Goal: Information Seeking & Learning: Understand process/instructions

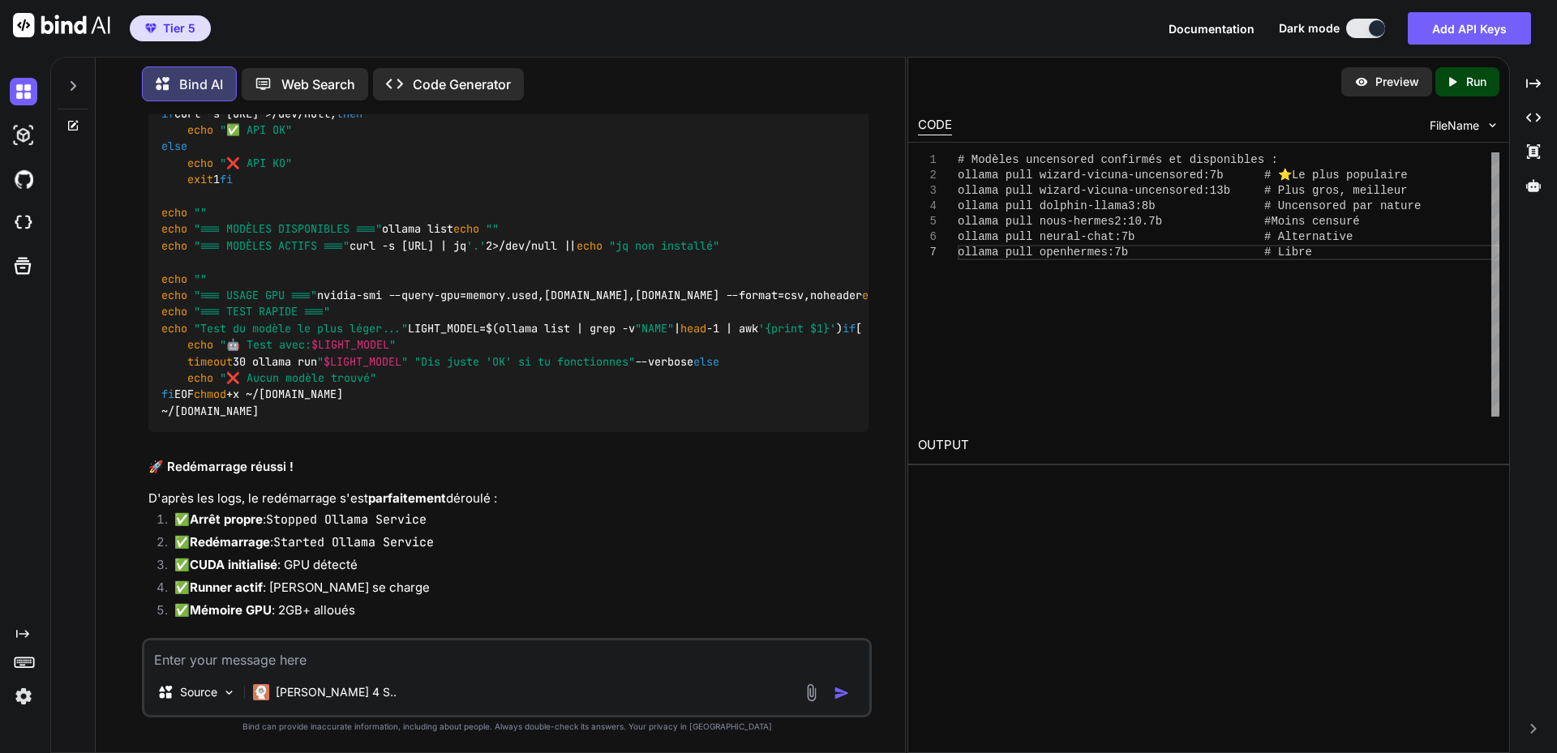
scroll to position [71619, 0]
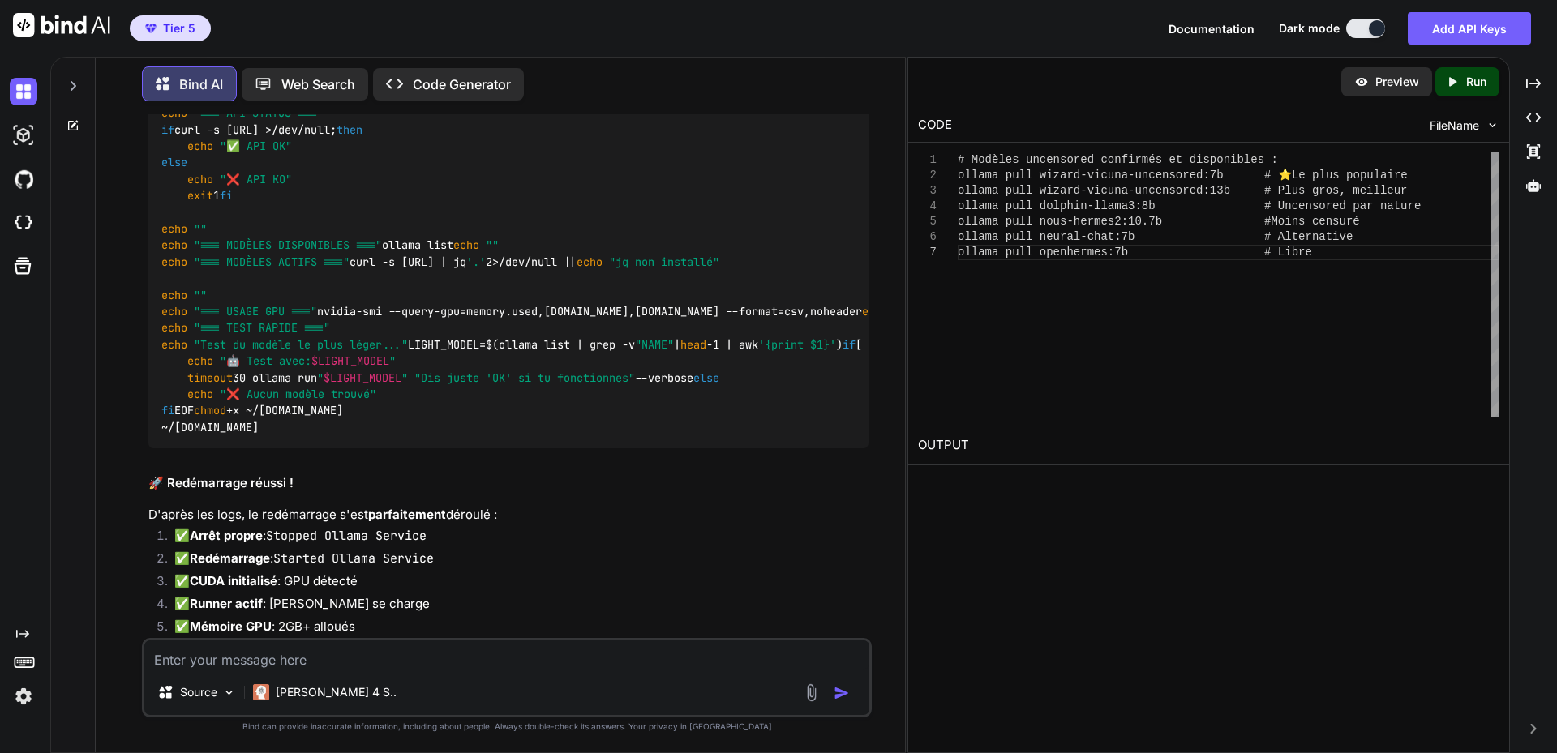
drag, startPoint x: 162, startPoint y: 351, endPoint x: 429, endPoint y: 379, distance: 268.2
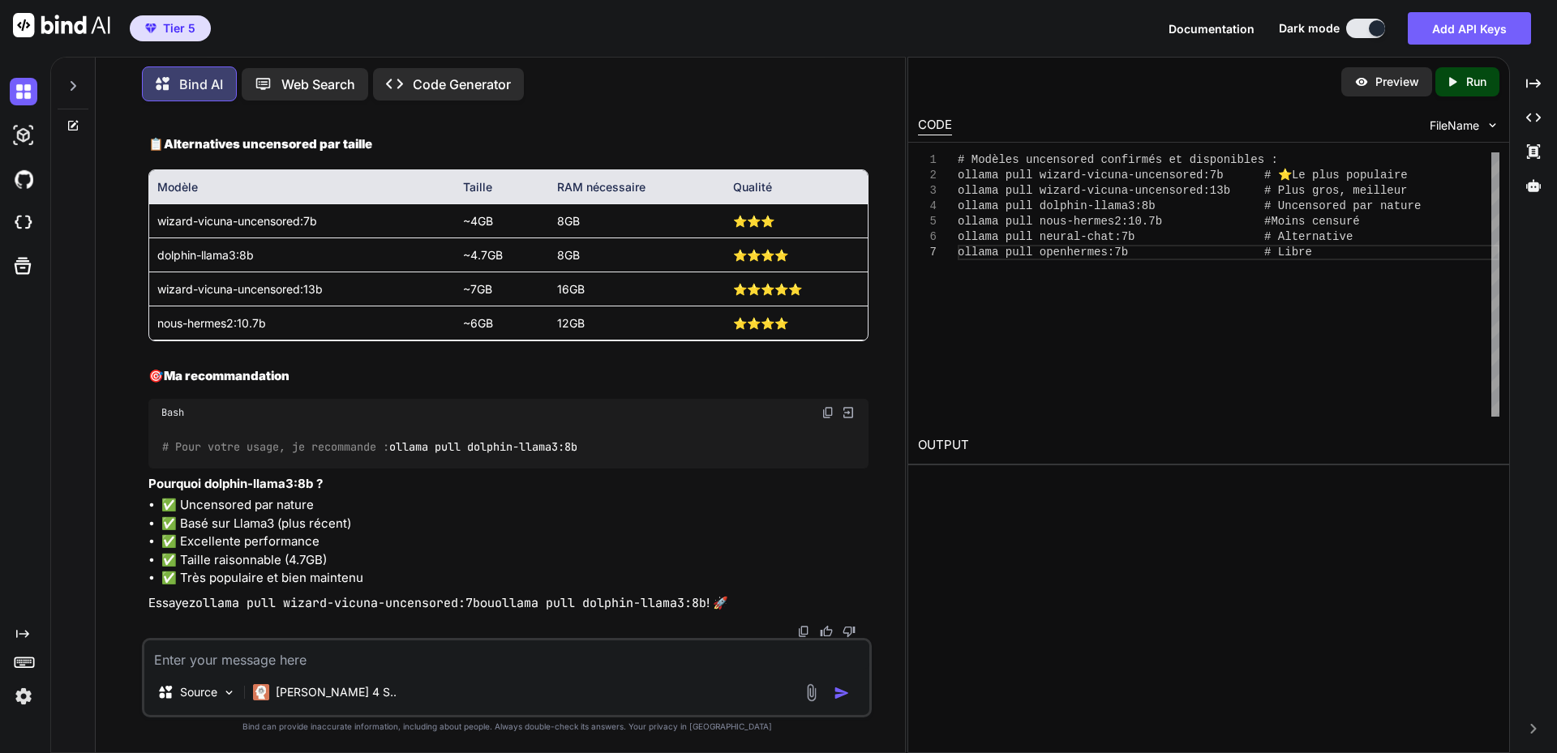
scroll to position [80216, 0]
drag, startPoint x: 165, startPoint y: 260, endPoint x: 358, endPoint y: 261, distance: 193.8
copy code "ollama pull nous-hermes2:10.7b"
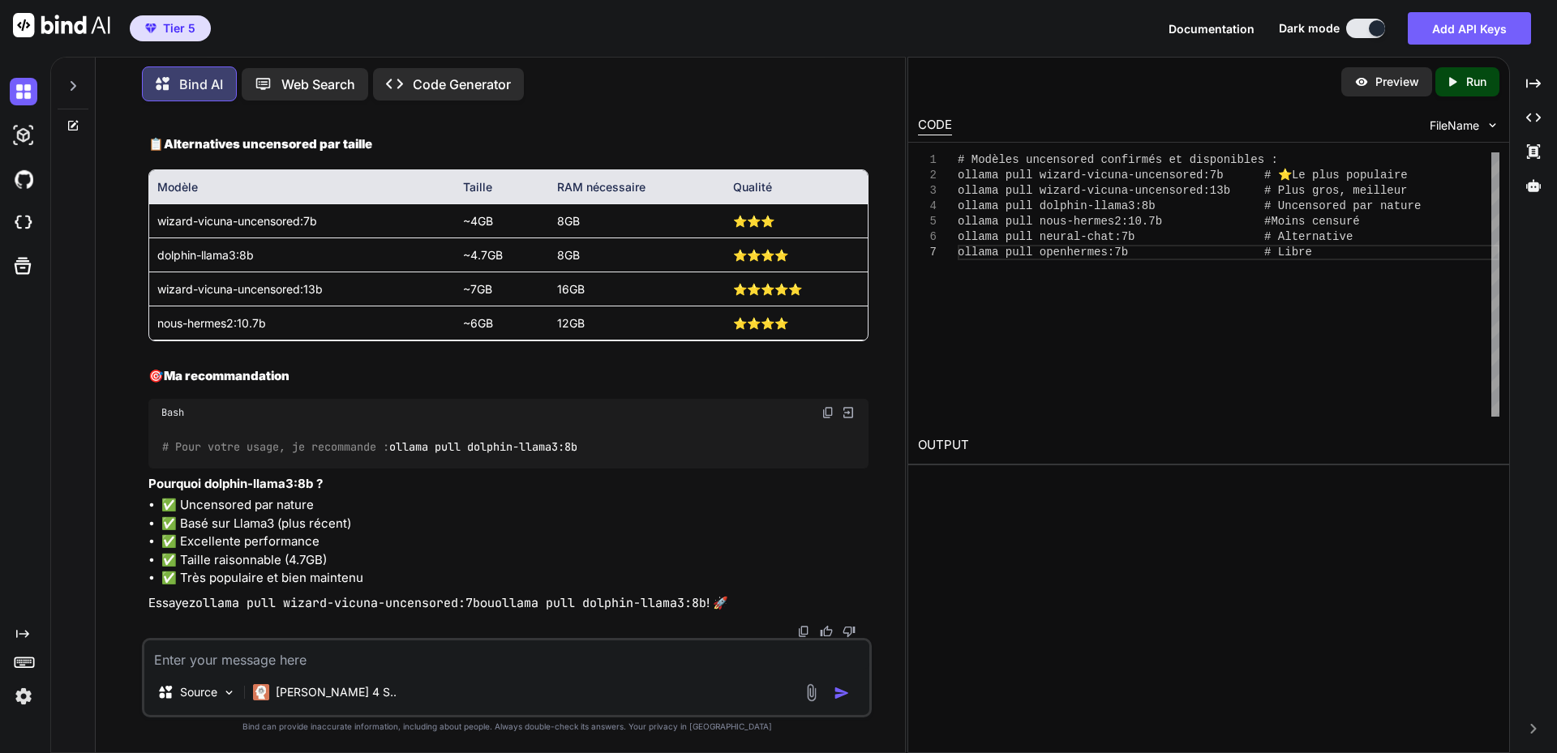
drag, startPoint x: 228, startPoint y: 309, endPoint x: 218, endPoint y: 297, distance: 15.6
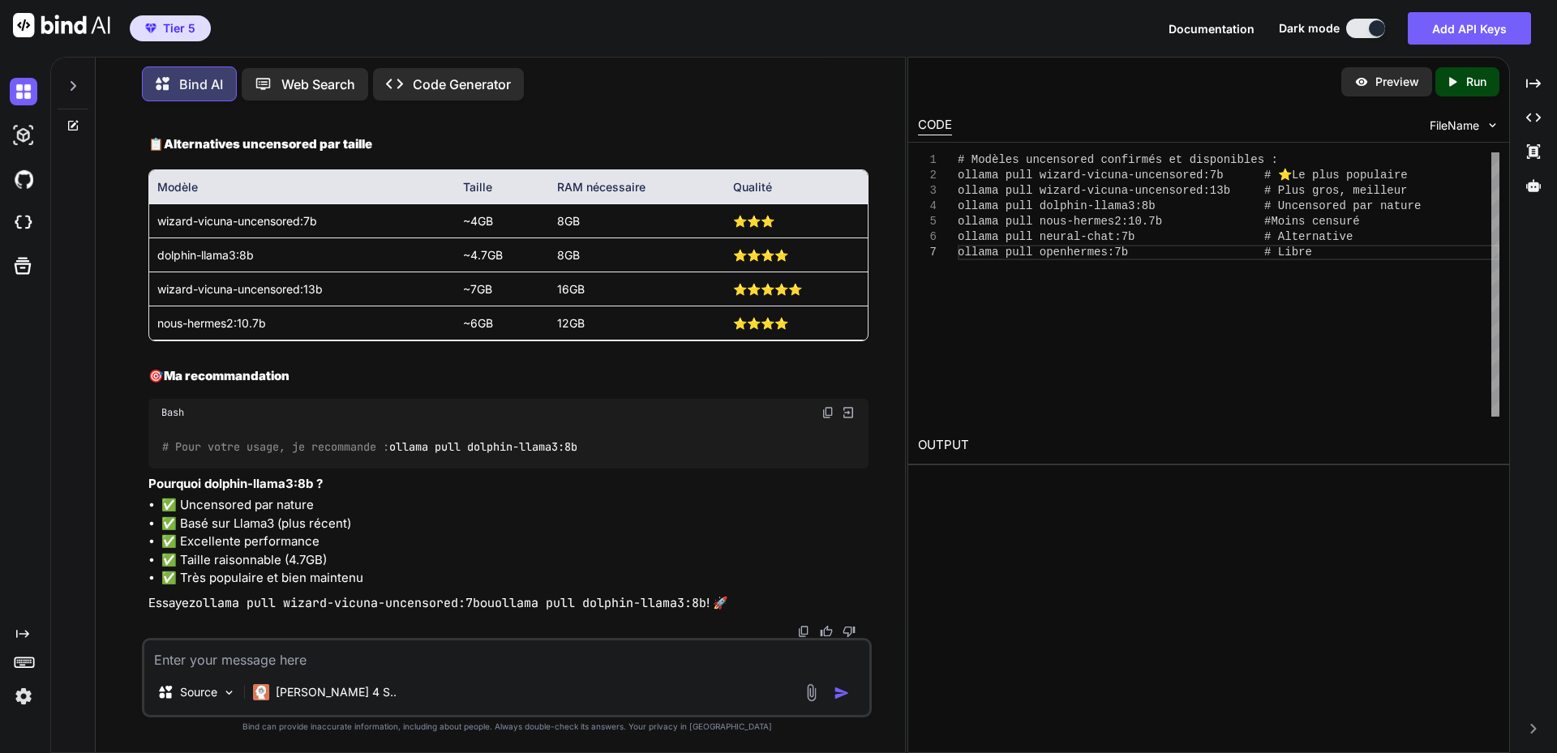
drag, startPoint x: 162, startPoint y: 293, endPoint x: 335, endPoint y: 289, distance: 172.7
drag, startPoint x: 329, startPoint y: 293, endPoint x: 159, endPoint y: 298, distance: 170.3
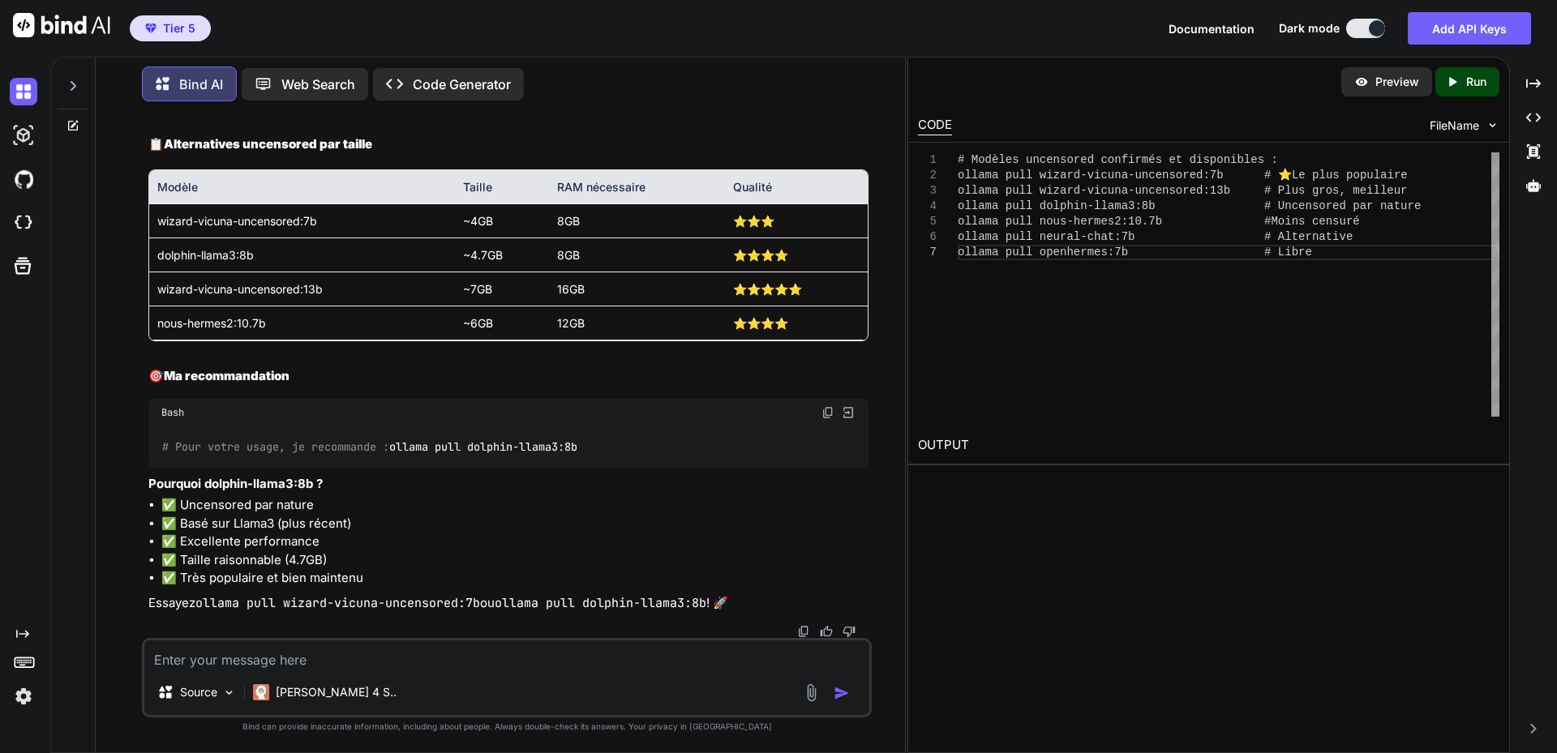
copy code "ollama pull openhermes:7b"
click at [315, 649] on textarea at bounding box center [506, 654] width 725 height 29
paste textarea "labaude@gpt-server:~$ ollama pull openhermes:7b pulling manifest Error: pull mo…"
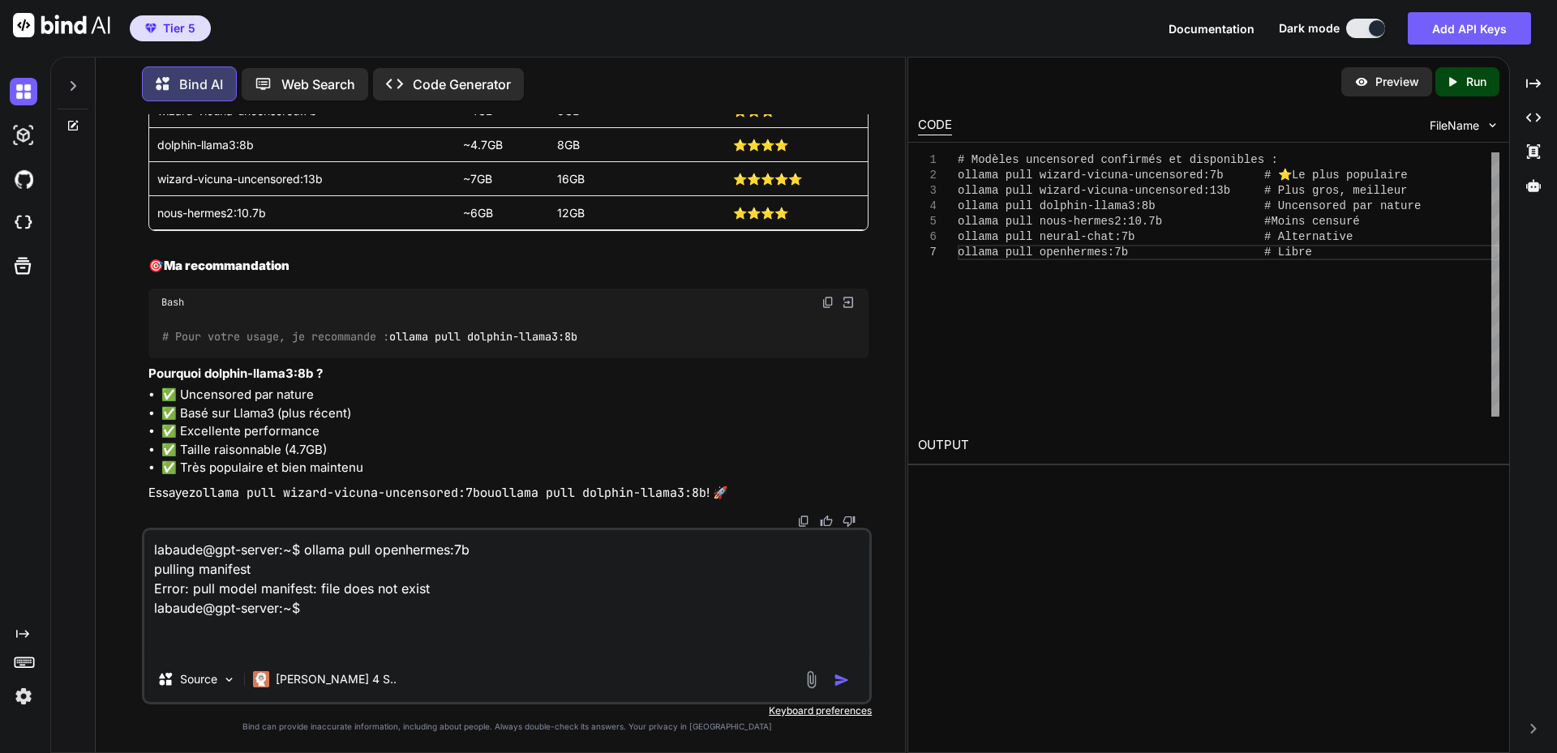
type textarea "labaude@gpt-server:~$ ollama pull openhermes:7b pulling manifest Error: pull mo…"
type textarea "x"
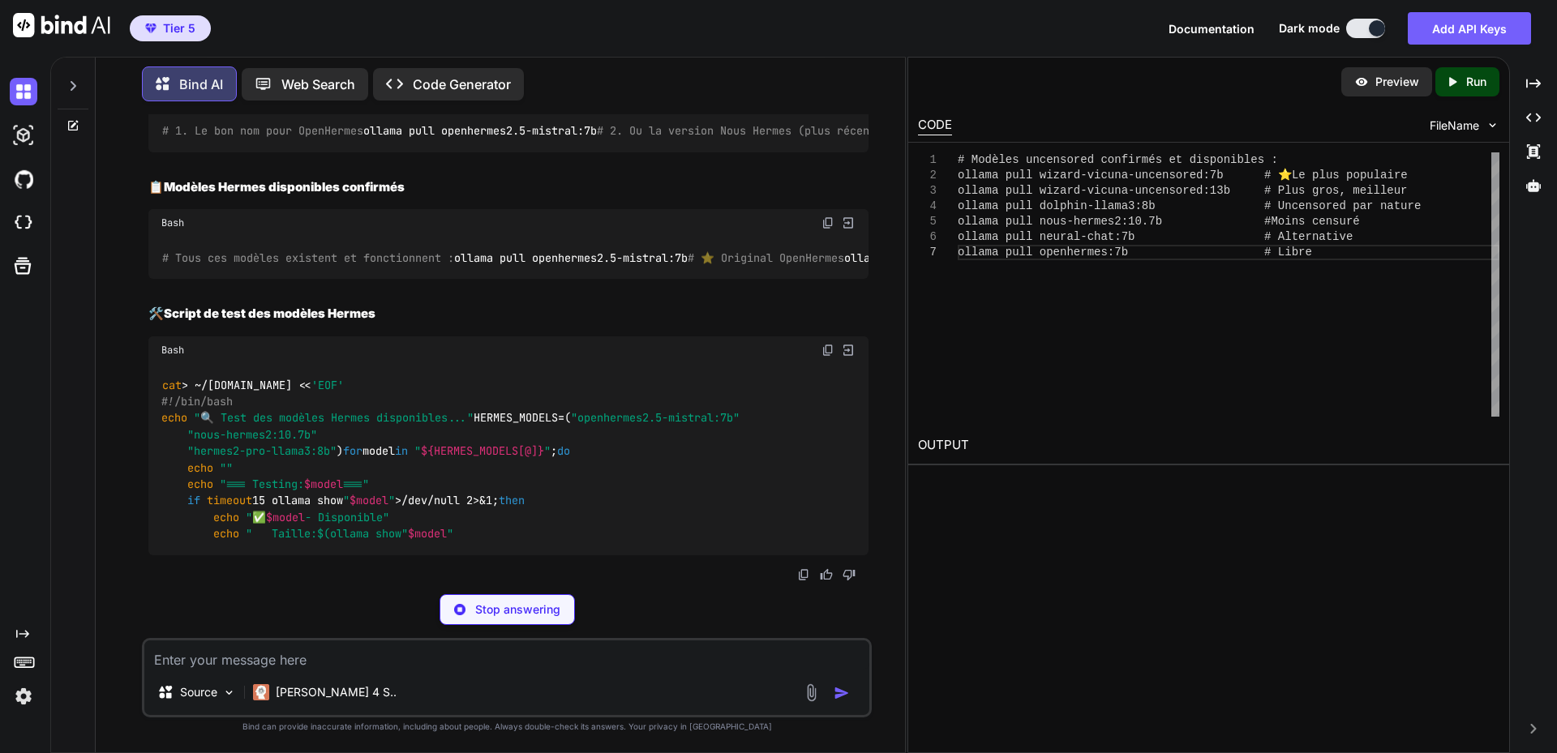
scroll to position [82189, 0]
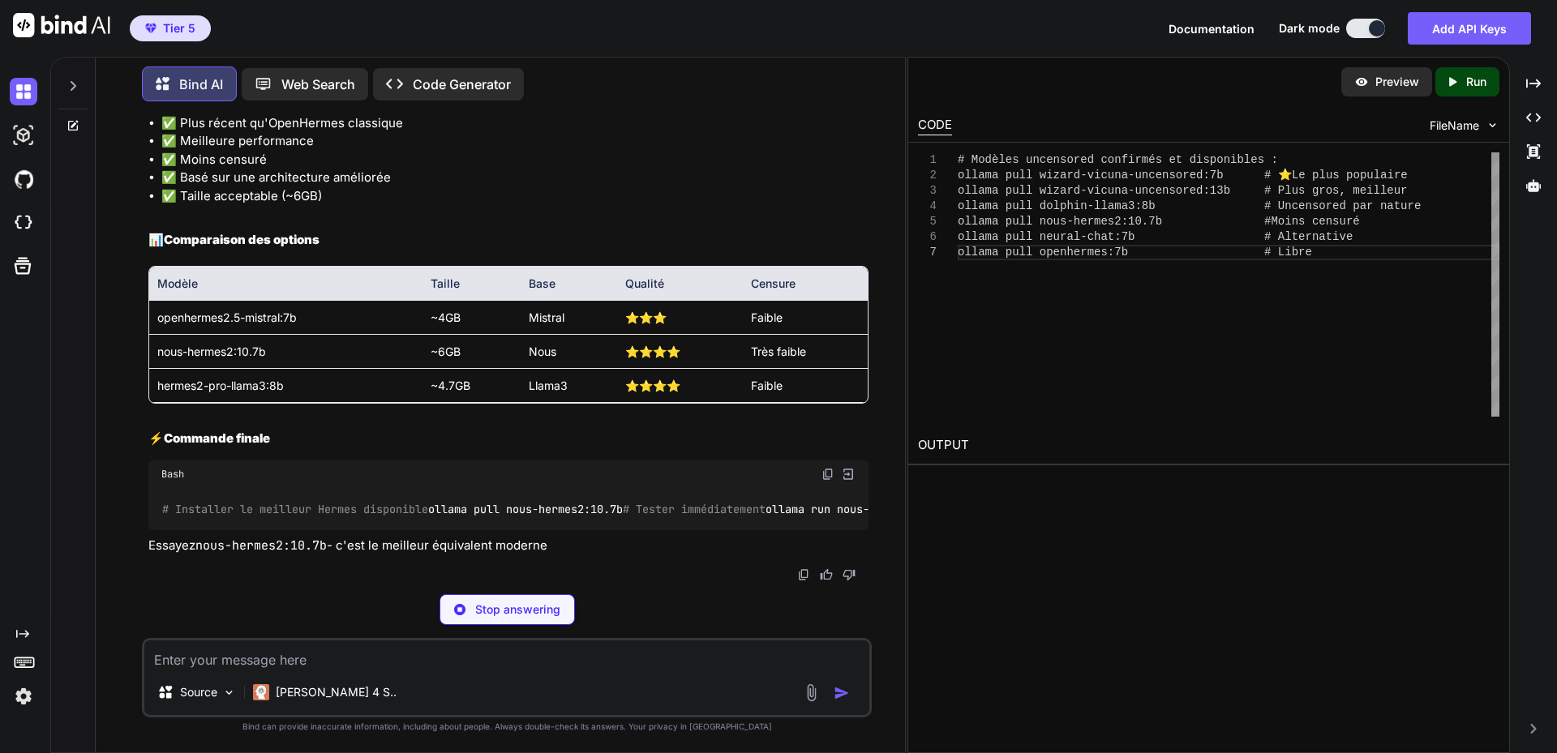
type textarea "x"
type textarea "# Modèles OpenHermes qui EXISTENT vraiment : ollama pull openhermes2.5-mistral:…"
type textarea "x"
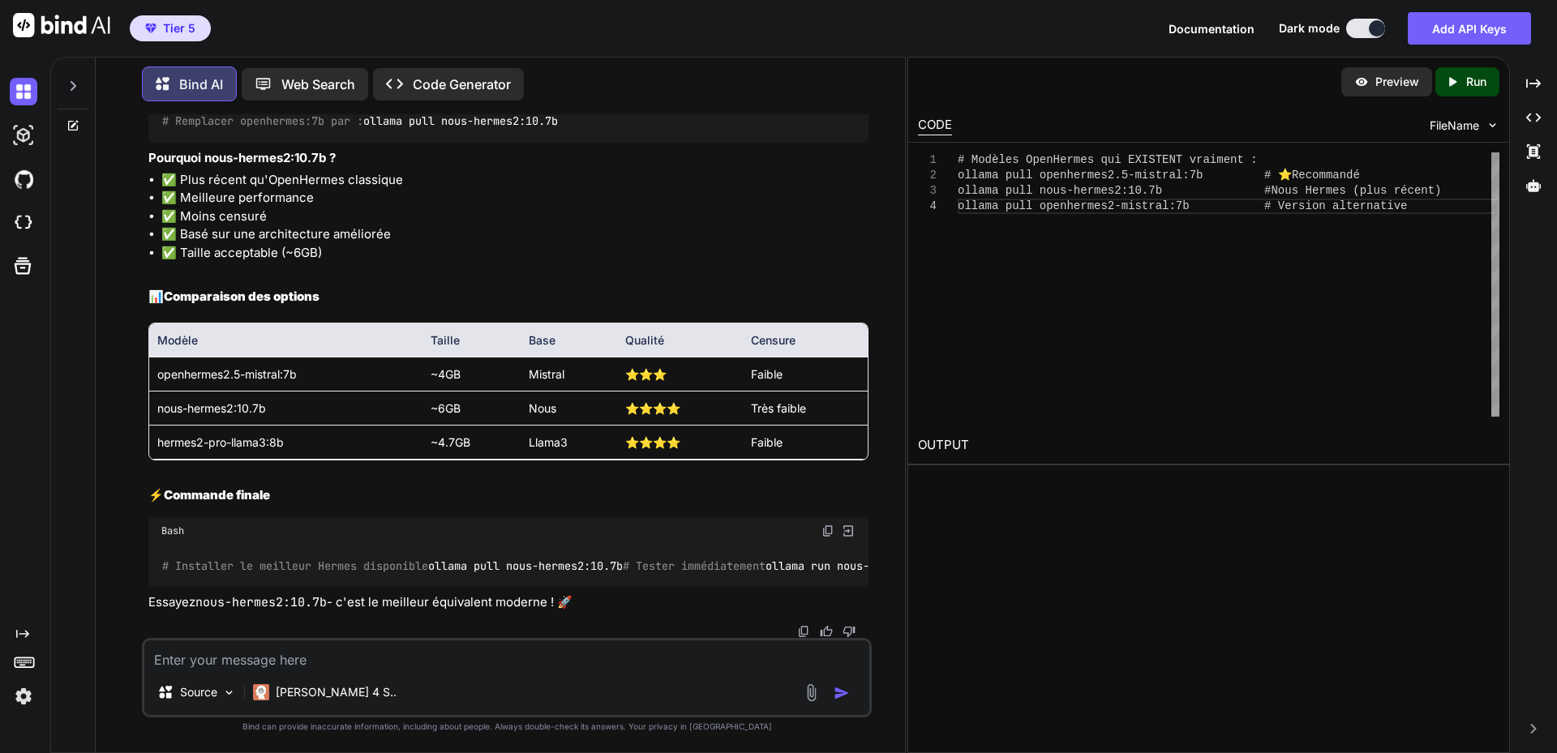
drag, startPoint x: 162, startPoint y: 456, endPoint x: 397, endPoint y: 456, distance: 235.1
copy code "ollama pull openhermes2.5-mistral:7b"
click at [587, 676] on div "Source Claude 4 S.." at bounding box center [506, 695] width 725 height 39
click at [239, 646] on textarea at bounding box center [506, 654] width 725 height 29
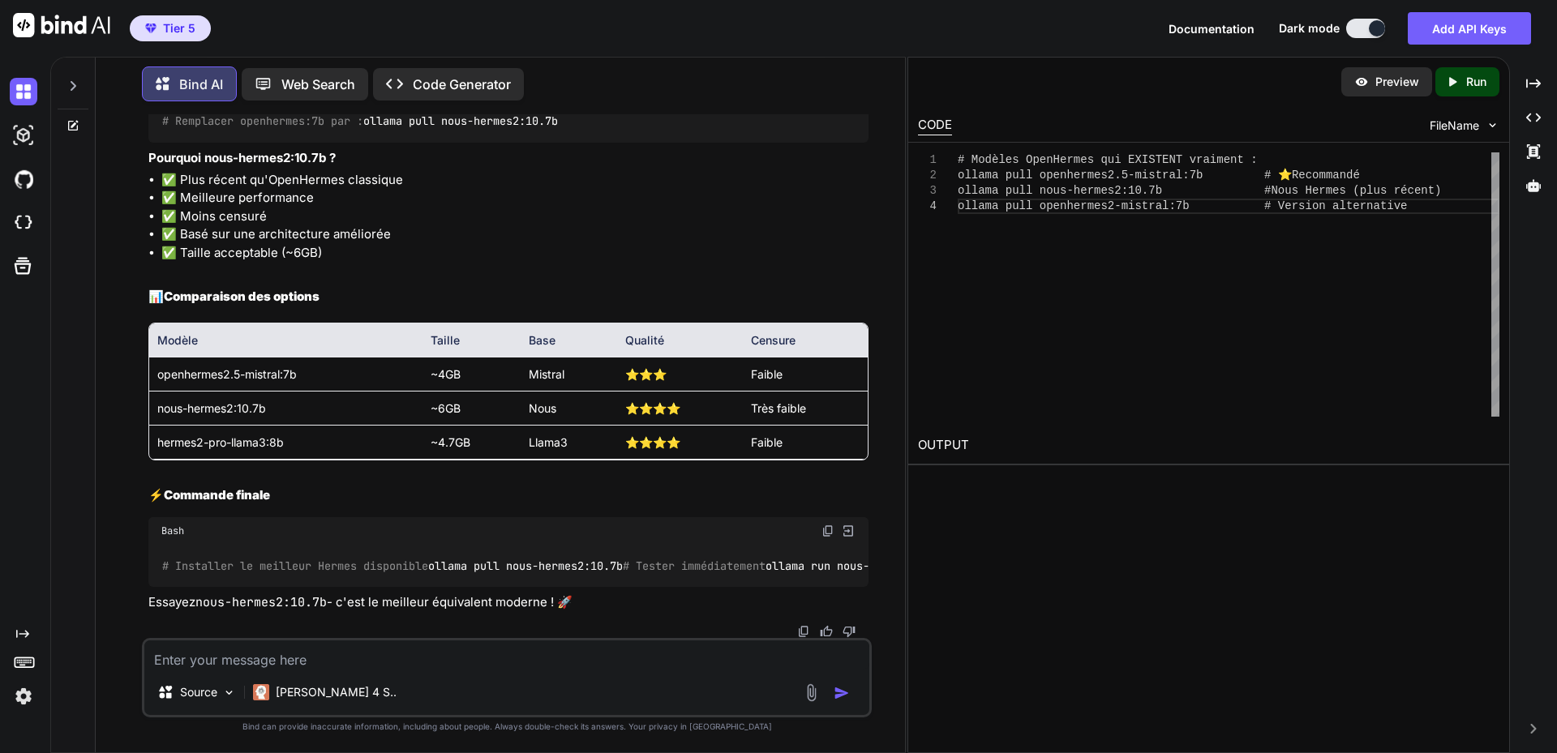
paste textarea "labaude@gpt-server:~$ ollama pull openhermes:7b pulling manifest Error: pull mo…"
type textarea "labaude@gpt-server:~$ ollama pull openhermes:7b pulling manifest Error: pull mo…"
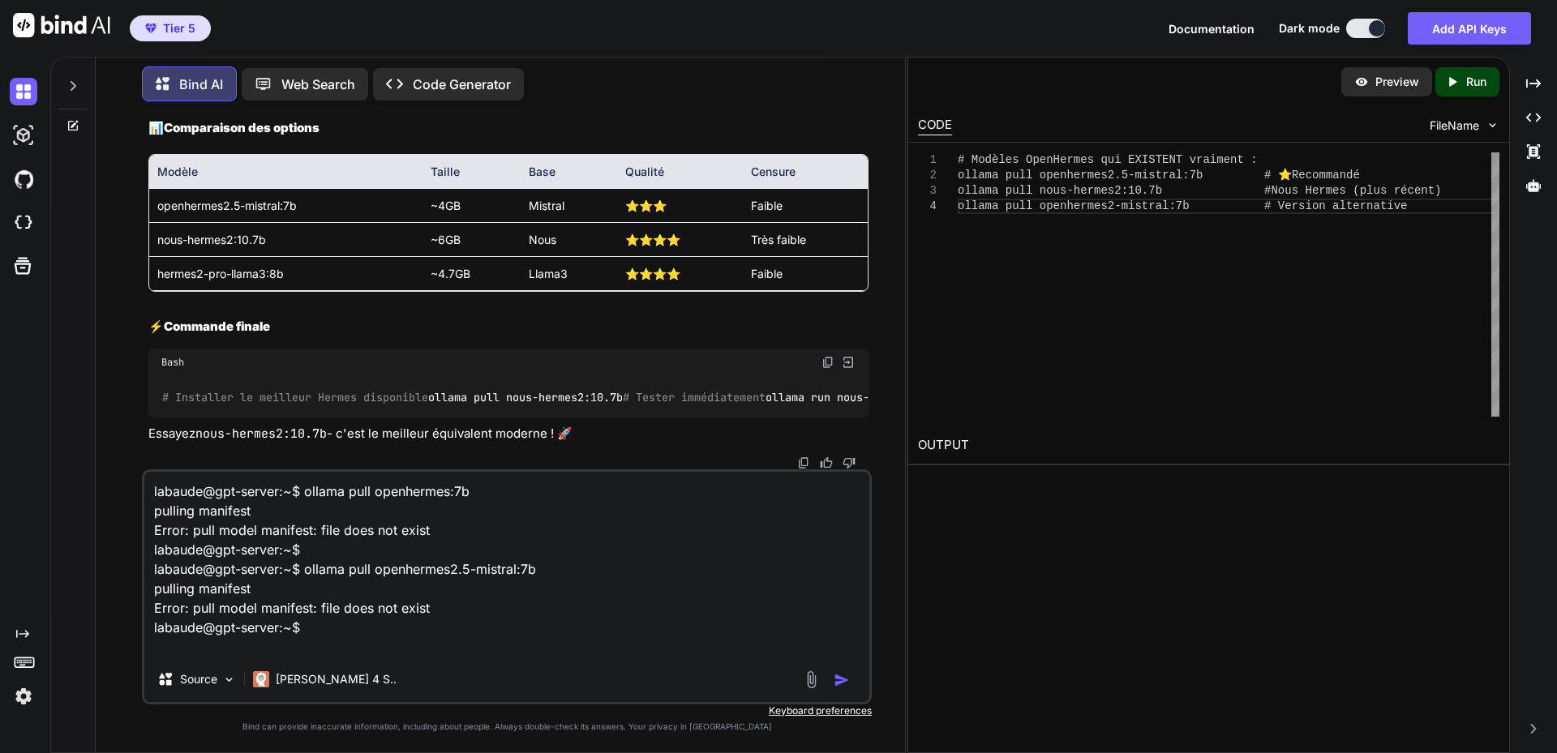
type textarea "x"
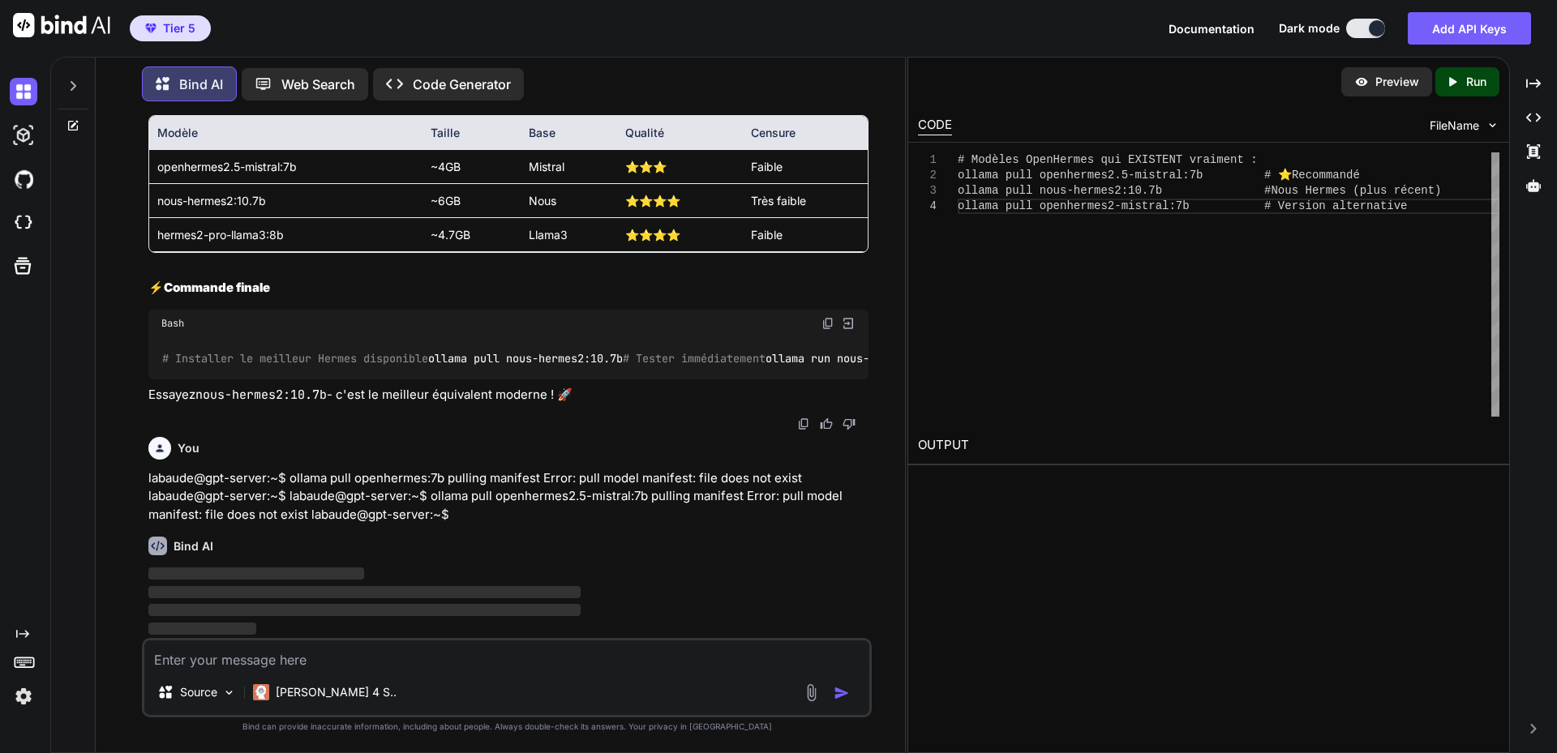
scroll to position [84051, 0]
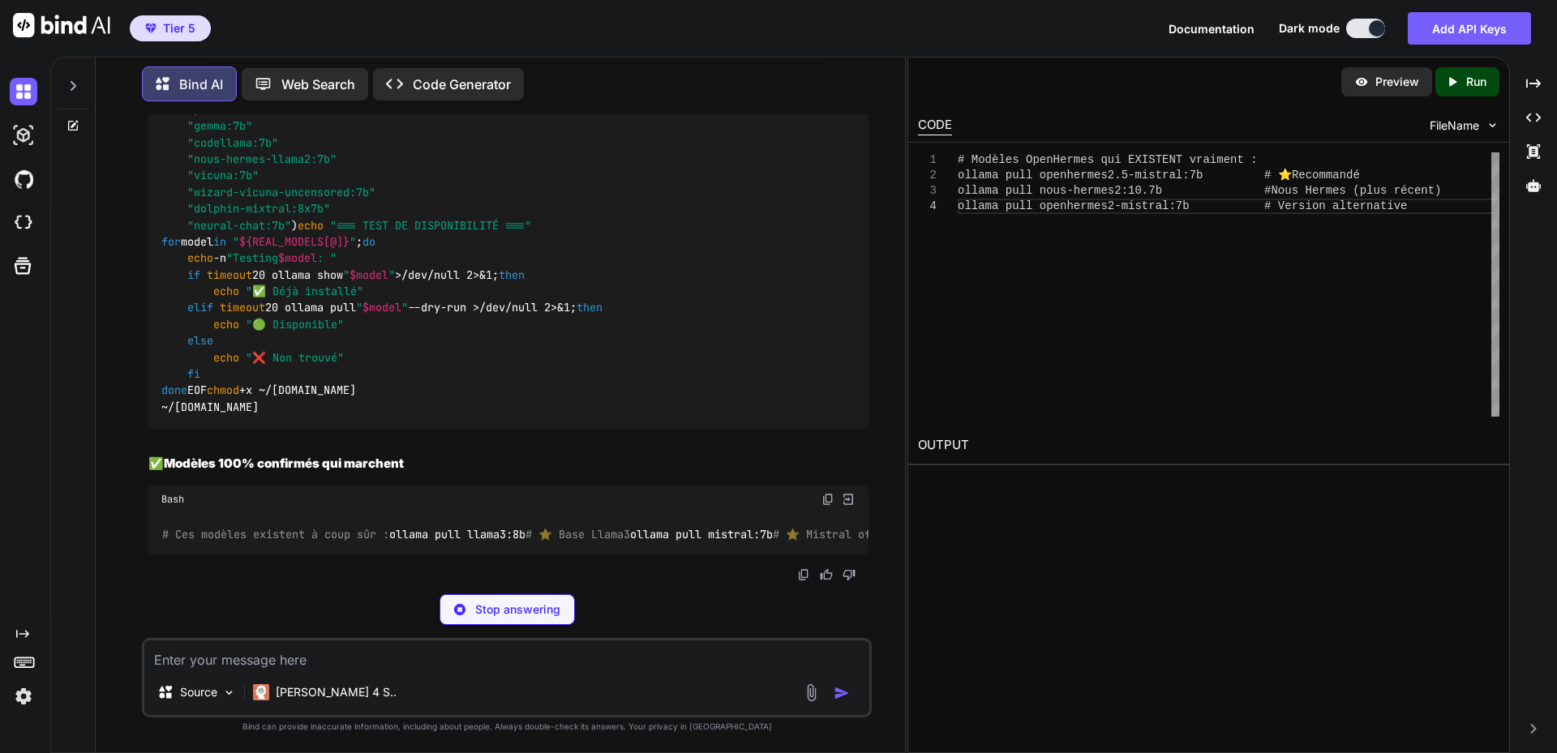
scroll to position [84132, 0]
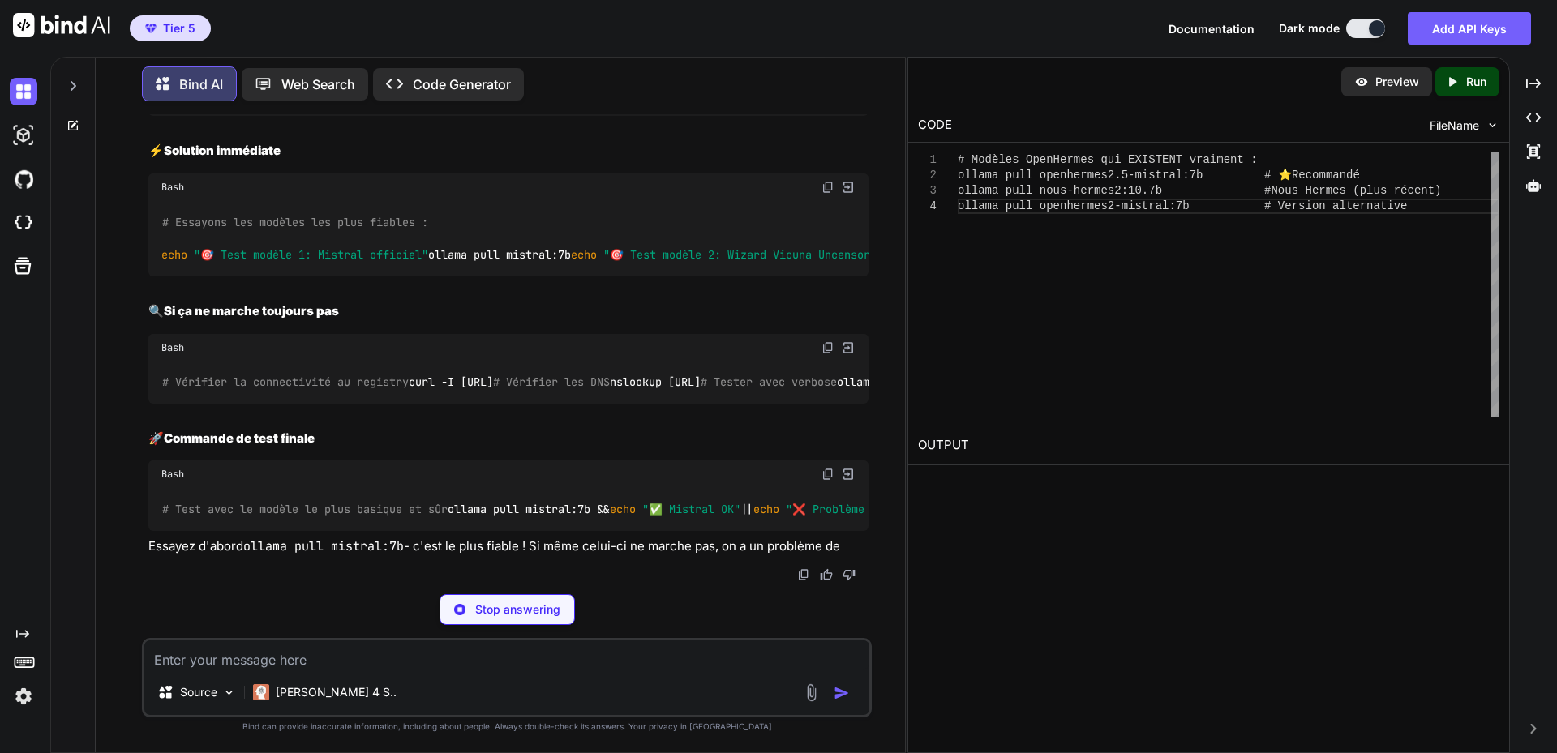
type textarea "x"
type textarea "EOF chmod +x ~/[DOMAIN_NAME] ~/[DOMAIN_NAME]"
type textarea "x"
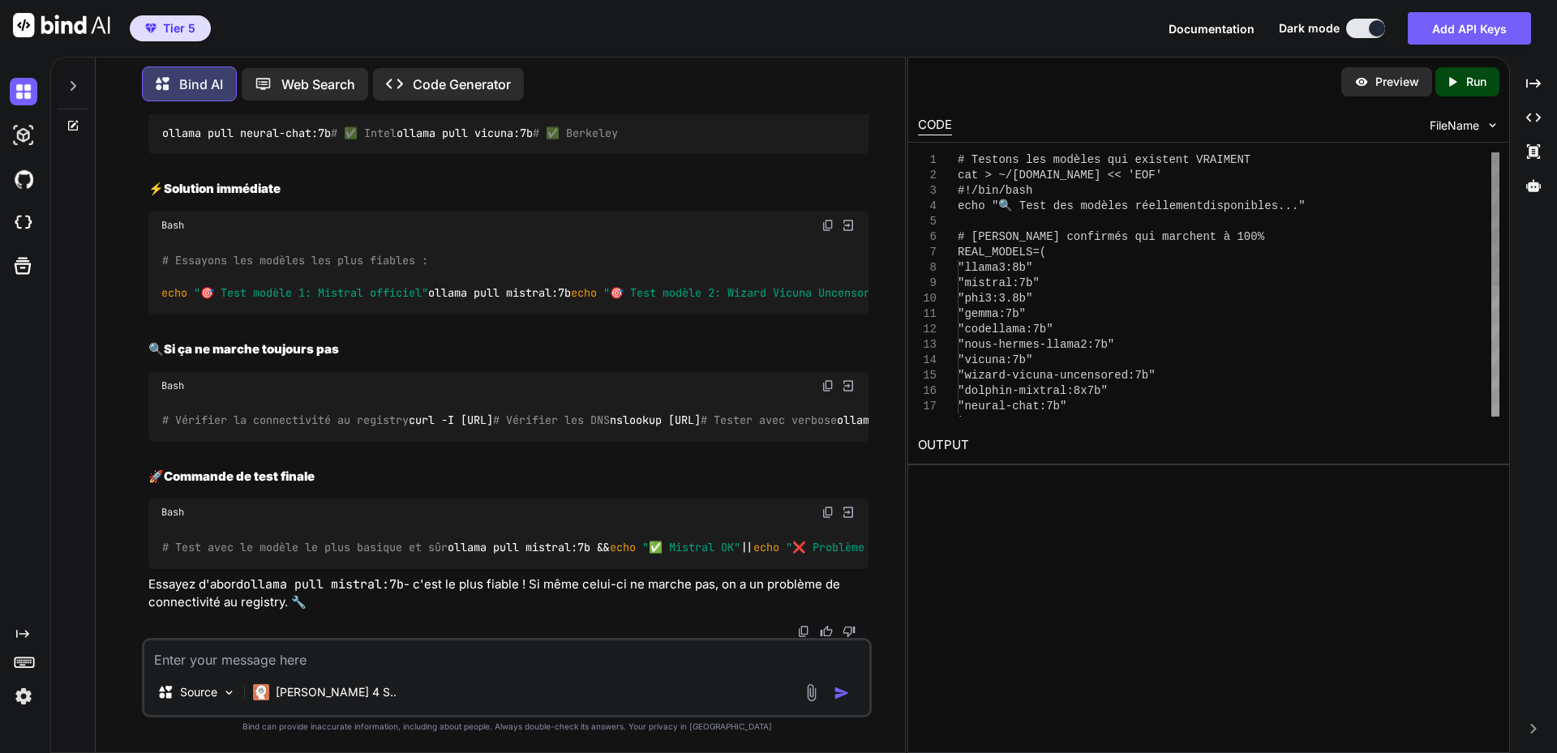
drag, startPoint x: 163, startPoint y: 467, endPoint x: 361, endPoint y: 468, distance: 197.8
copy code "ollama pull nous-hermes2:10.7b"
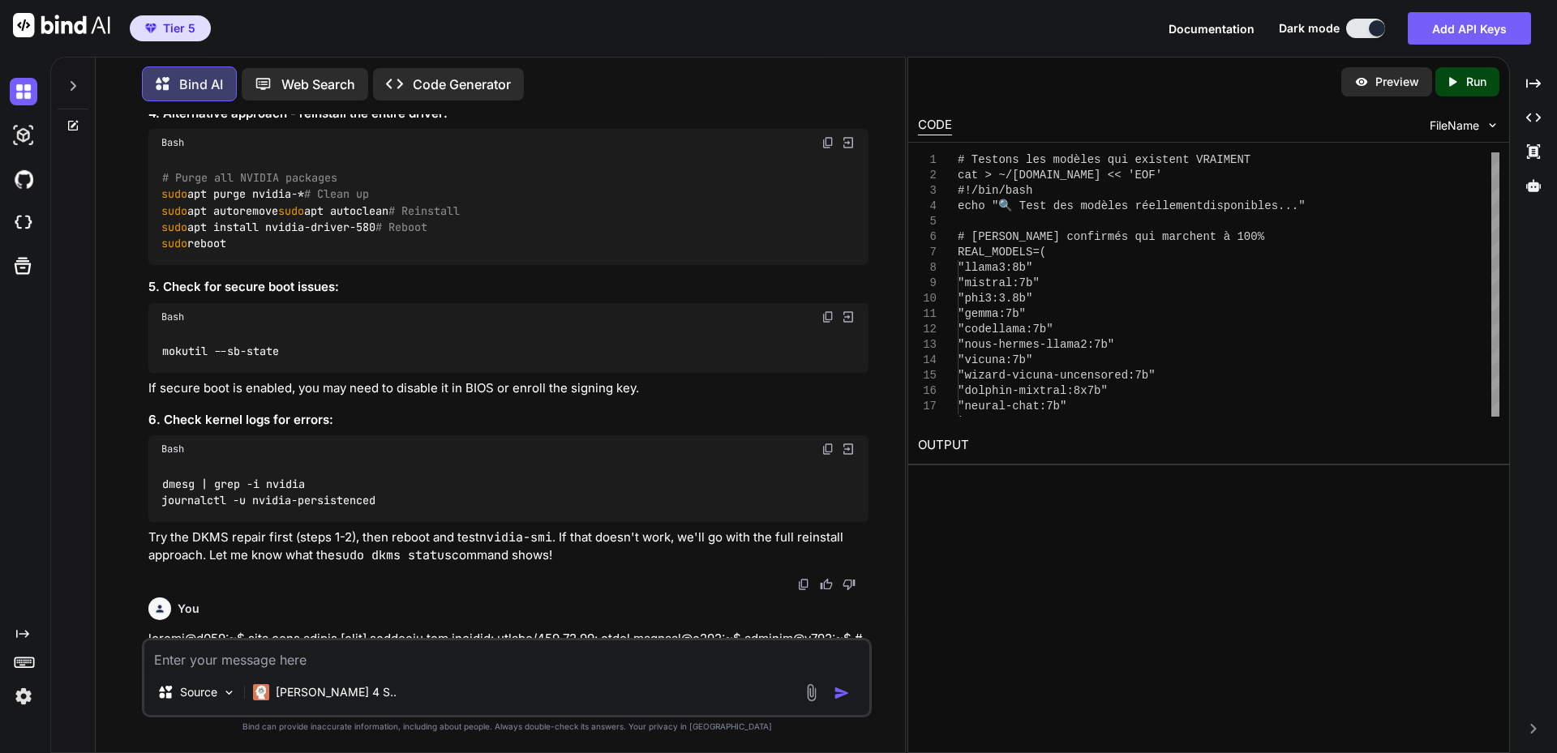
scroll to position [2838, 0]
